Goal: Task Accomplishment & Management: Manage account settings

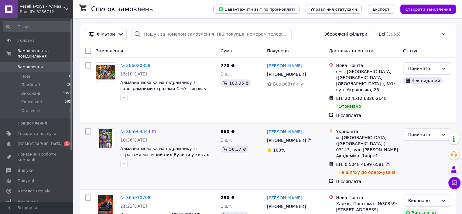
scroll to position [61, 0]
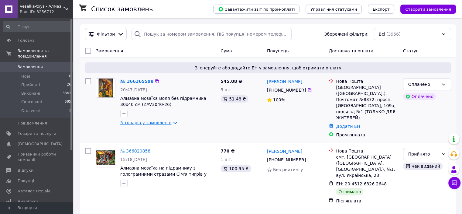
click at [147, 124] on link "5 товарів у замовленні" at bounding box center [145, 122] width 51 height 5
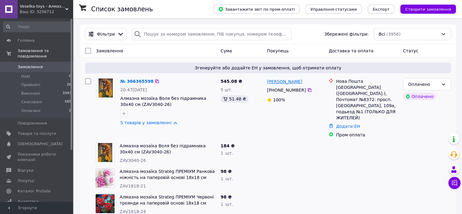
click at [281, 83] on link "Олеся Дрьомова" at bounding box center [284, 81] width 35 height 6
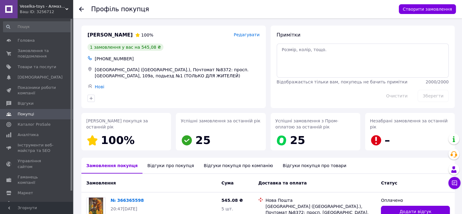
click at [81, 9] on use at bounding box center [81, 9] width 5 height 5
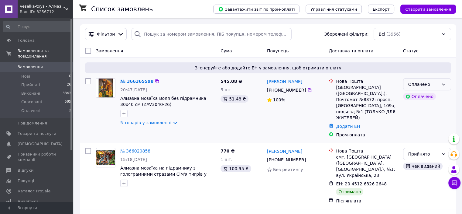
click at [411, 85] on div "Оплачено" at bounding box center [424, 84] width 30 height 7
click at [410, 95] on li "Прийнято" at bounding box center [426, 97] width 47 height 11
click at [124, 80] on link "№ 366365598" at bounding box center [135, 81] width 30 height 5
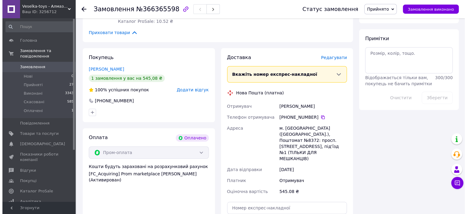
scroll to position [486, 0]
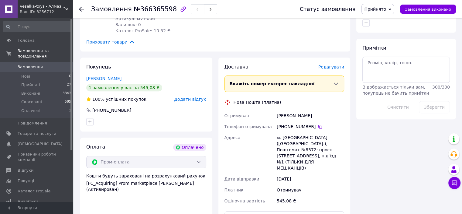
click at [331, 64] on span "Редагувати" at bounding box center [332, 66] width 26 height 5
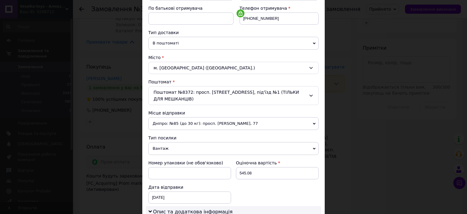
scroll to position [122, 0]
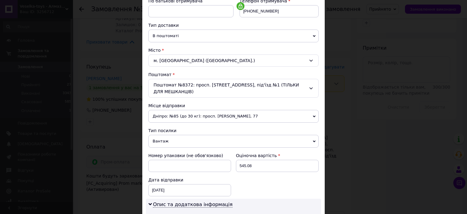
click at [194, 115] on span "Дніпро: №85 (до 30 кг): просп. Лесі Українки, 77" at bounding box center [233, 116] width 170 height 13
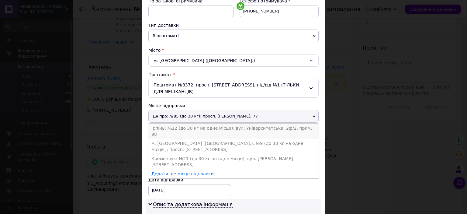
click at [184, 127] on li "Ірпінь: №12 (до 30 кг на одне місце): вул. Університетська, 2ф/2, прим. 98" at bounding box center [233, 130] width 170 height 15
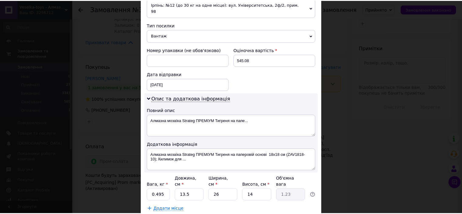
scroll to position [243, 0]
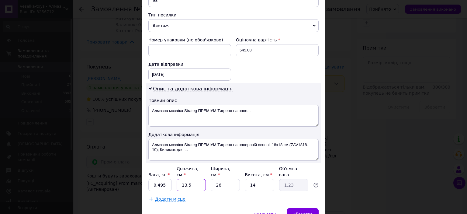
drag, startPoint x: 189, startPoint y: 173, endPoint x: 179, endPoint y: 173, distance: 9.4
click at [179, 179] on input "13.5" at bounding box center [191, 185] width 29 height 12
type input "4"
type input "0.36"
type input "40"
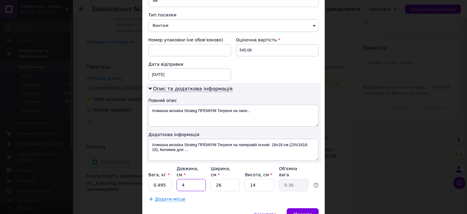
type input "3.64"
click at [185, 179] on input "40" at bounding box center [191, 185] width 29 height 12
type input "41"
type input "3.73"
drag, startPoint x: 184, startPoint y: 171, endPoint x: 175, endPoint y: 173, distance: 8.5
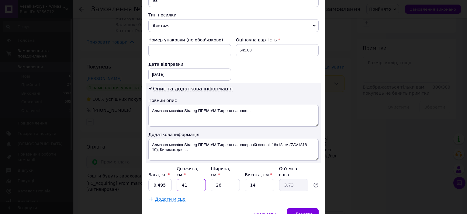
click at [177, 179] on input "41" at bounding box center [191, 185] width 29 height 12
type input "31"
type input "2.82"
type input "31"
drag, startPoint x: 216, startPoint y: 172, endPoint x: 221, endPoint y: 174, distance: 5.6
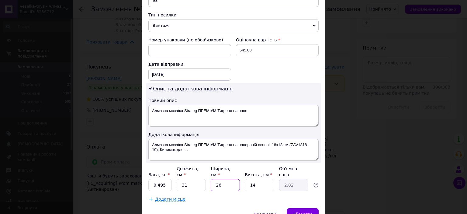
click at [221, 179] on input "26" at bounding box center [225, 185] width 29 height 12
type input "1"
type input "0.11"
type input "10"
type input "1.09"
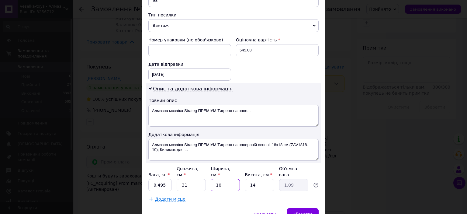
type input "10"
drag, startPoint x: 257, startPoint y: 171, endPoint x: 248, endPoint y: 172, distance: 9.2
click at [248, 179] on input "14" at bounding box center [259, 185] width 29 height 12
type input "8"
type input "0.62"
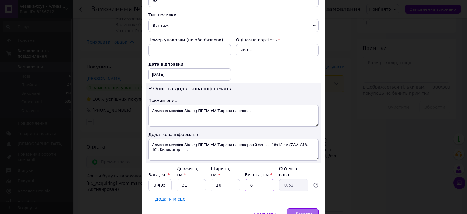
type input "8"
click at [303, 212] on span "Зберегти" at bounding box center [302, 214] width 19 height 5
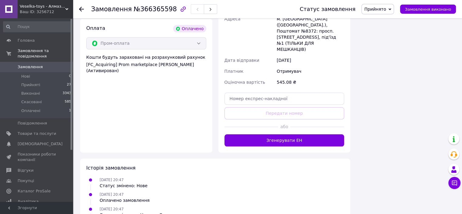
scroll to position [534, 0]
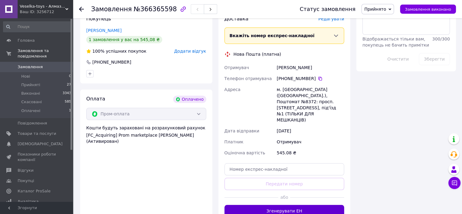
click at [274, 205] on button "Згенерувати ЕН" at bounding box center [285, 211] width 120 height 12
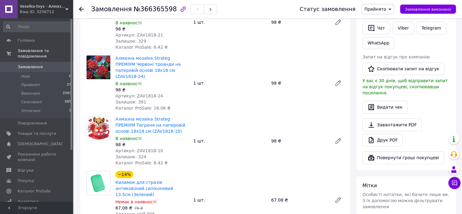
scroll to position [230, 0]
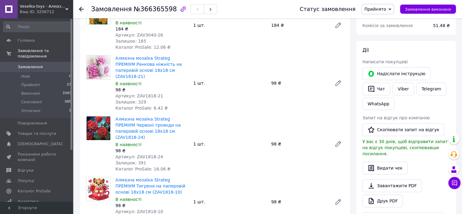
click at [100, 60] on img at bounding box center [99, 67] width 24 height 24
click at [133, 61] on link "Алмазна мозаїка Strateg ПРЕМІУМ Ранкова ніжність на паперовій основі 18х18 см (…" at bounding box center [149, 67] width 67 height 23
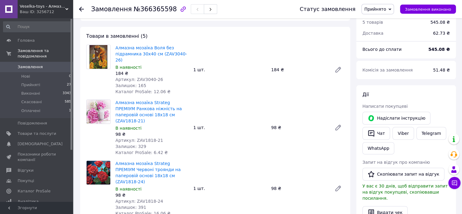
scroll to position [170, 0]
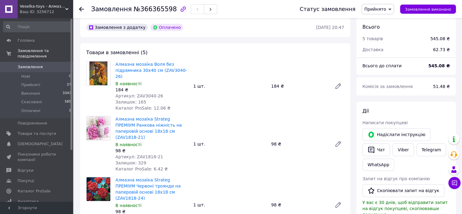
click at [27, 64] on span "Замовлення" at bounding box center [30, 66] width 25 height 5
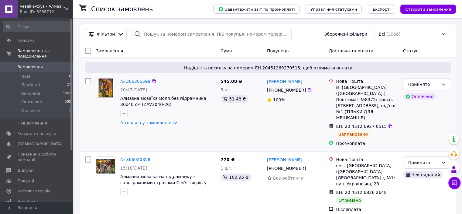
click at [185, 134] on div "№ 366365598 20:47, 12.10.2025 Алмазна мозаїка Воля без підрамника 30х40 см (ZAV…" at bounding box center [156, 112] width 125 height 73
